Goal: Task Accomplishment & Management: Manage account settings

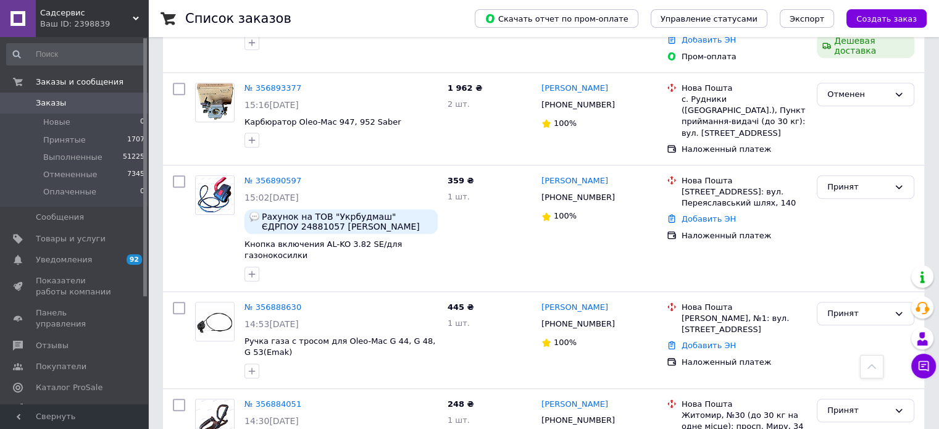
scroll to position [987, 0]
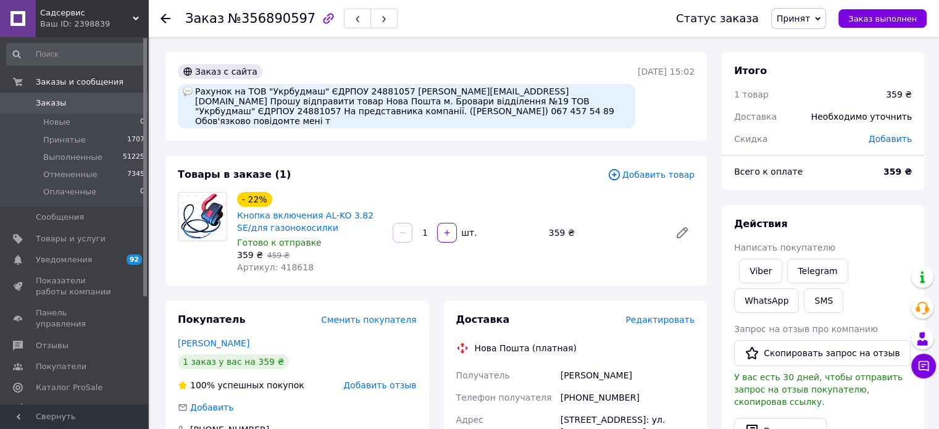
click at [289, 262] on span "Артикул: 418618" at bounding box center [275, 267] width 77 height 10
copy span "418618"
